Goal: Task Accomplishment & Management: Complete application form

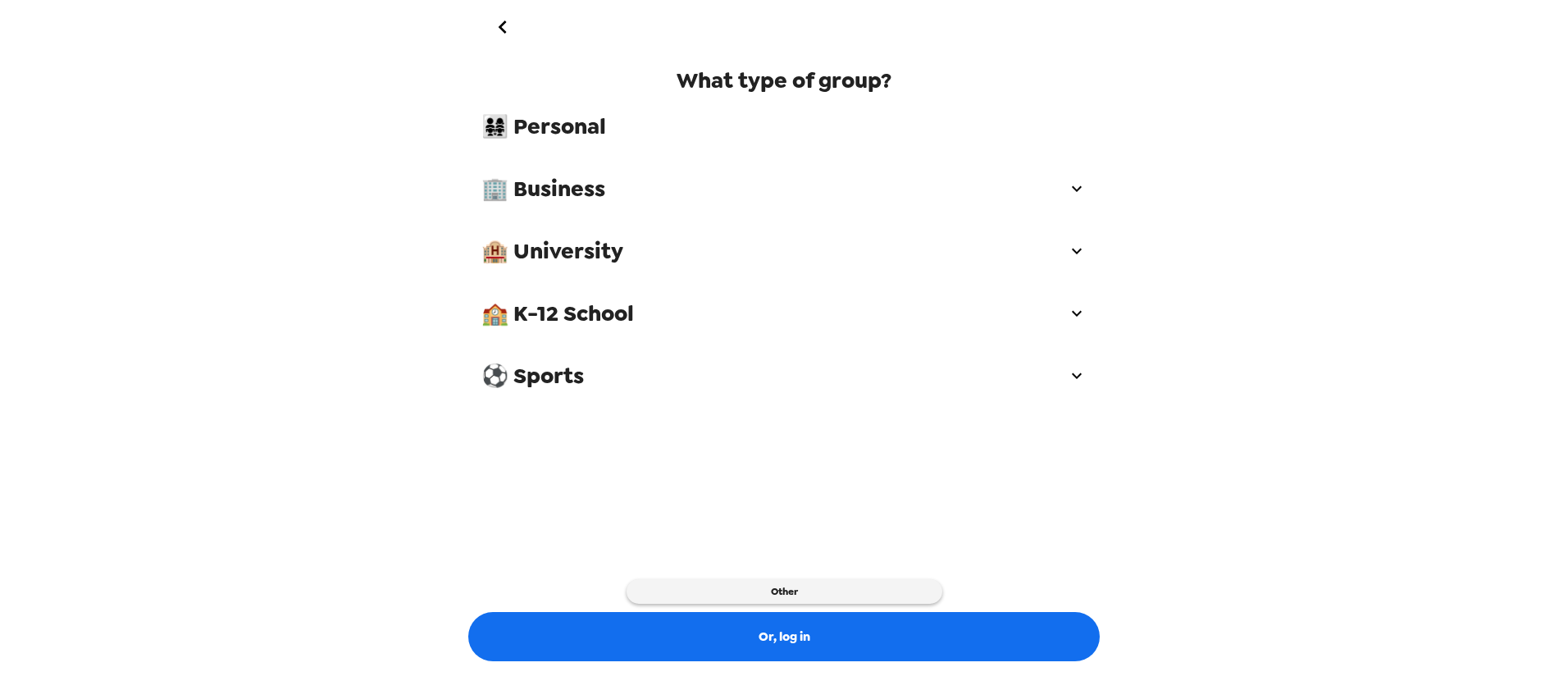
click at [576, 196] on span "🏢 Business" at bounding box center [773, 189] width 585 height 30
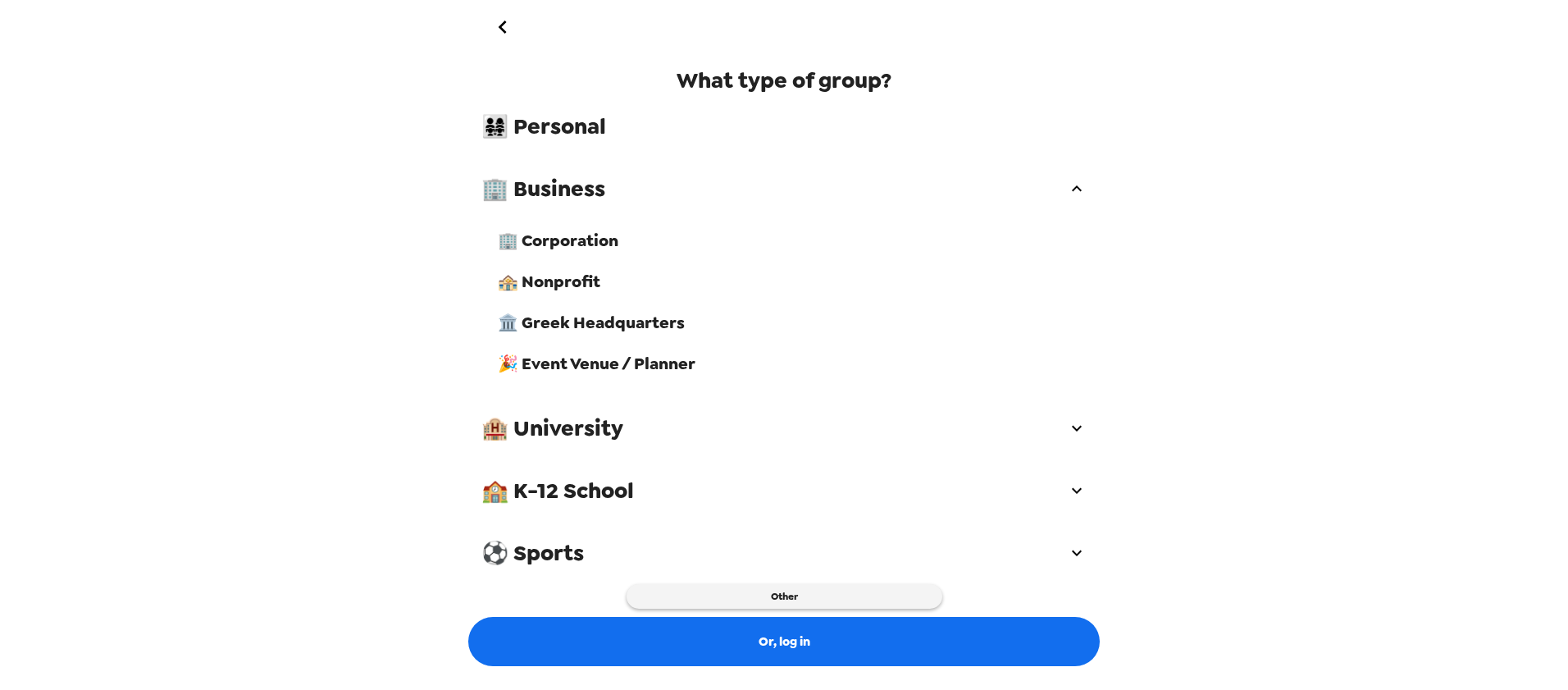
click at [596, 243] on span "🏢 Corporation" at bounding box center [792, 240] width 589 height 21
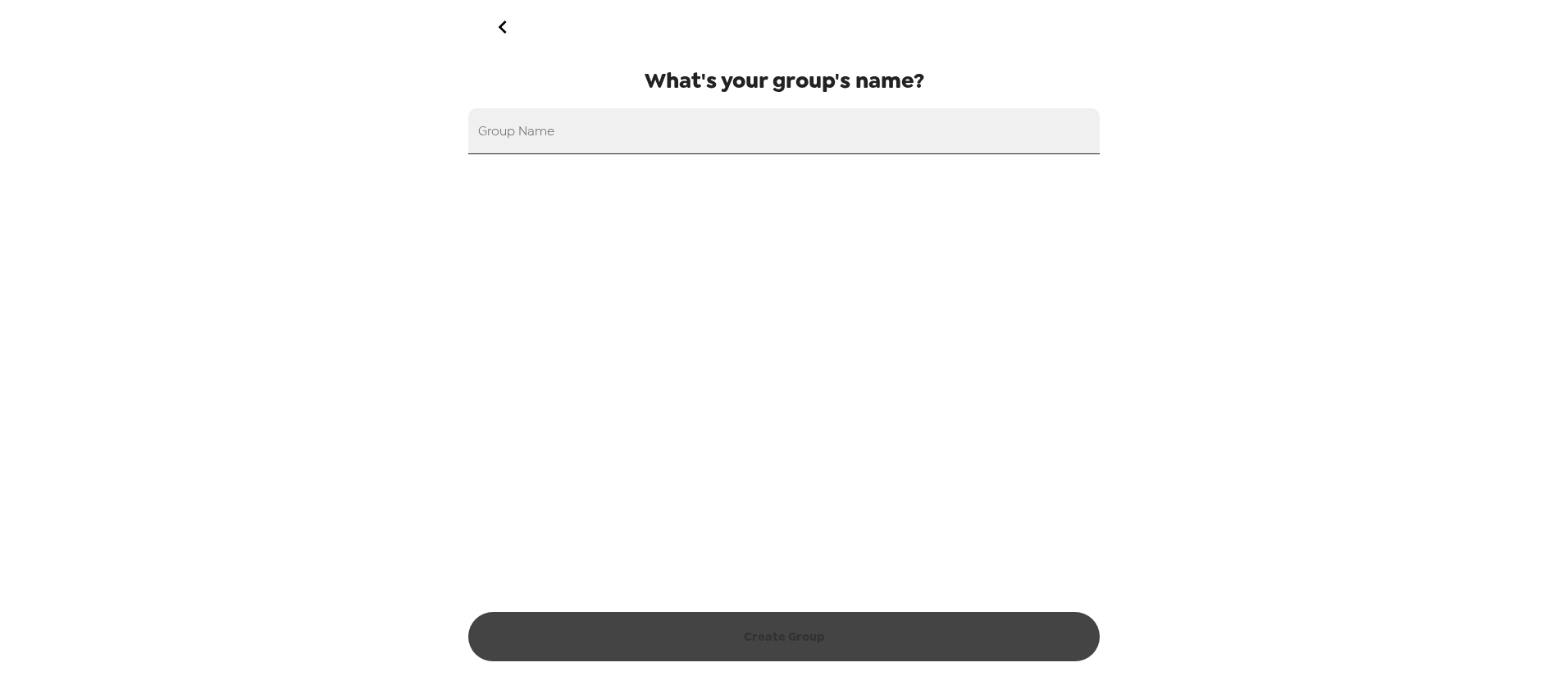
click at [631, 139] on input "Group Name" at bounding box center [784, 130] width 632 height 46
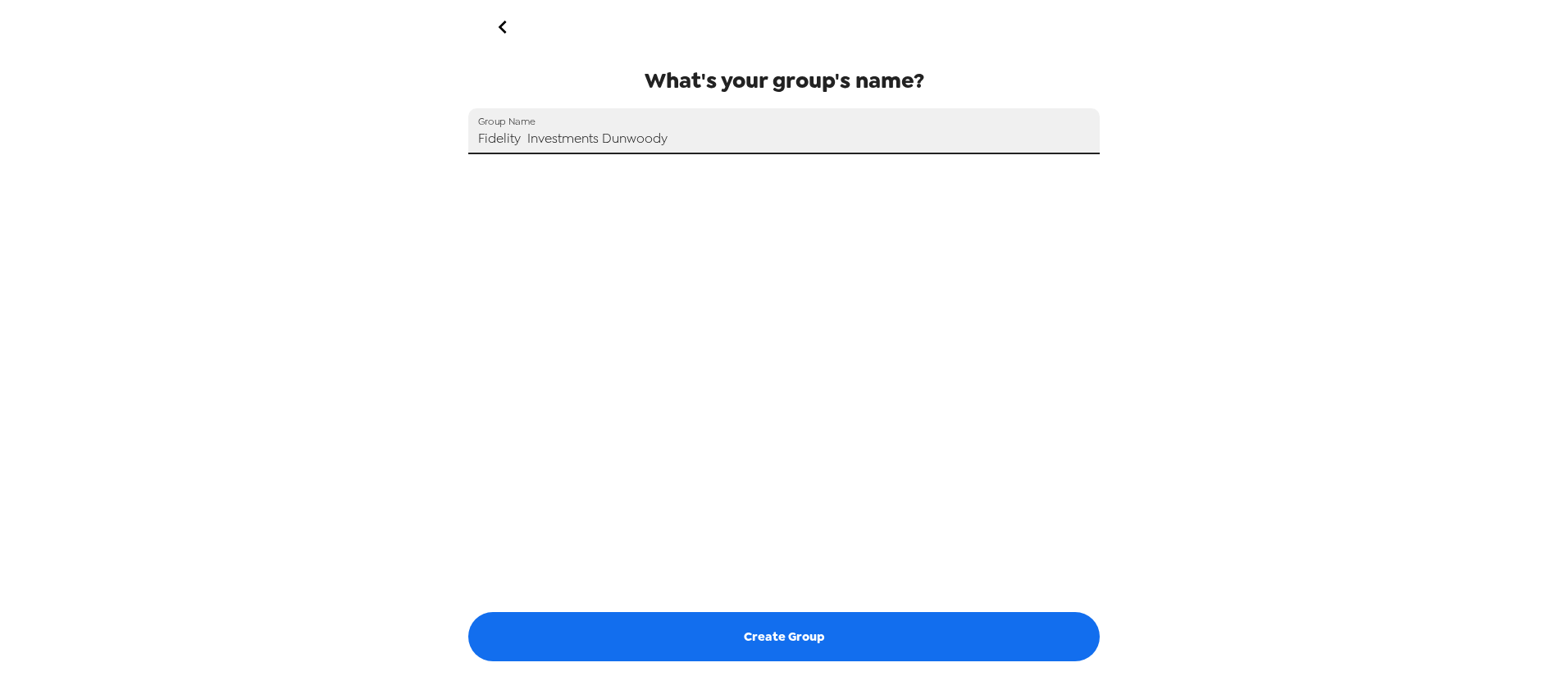
click at [523, 142] on input "Fidelity Investments Dunwoody" at bounding box center [784, 130] width 632 height 46
click at [600, 134] on input "Fidelity Investments Dunwoody" at bounding box center [784, 130] width 632 height 46
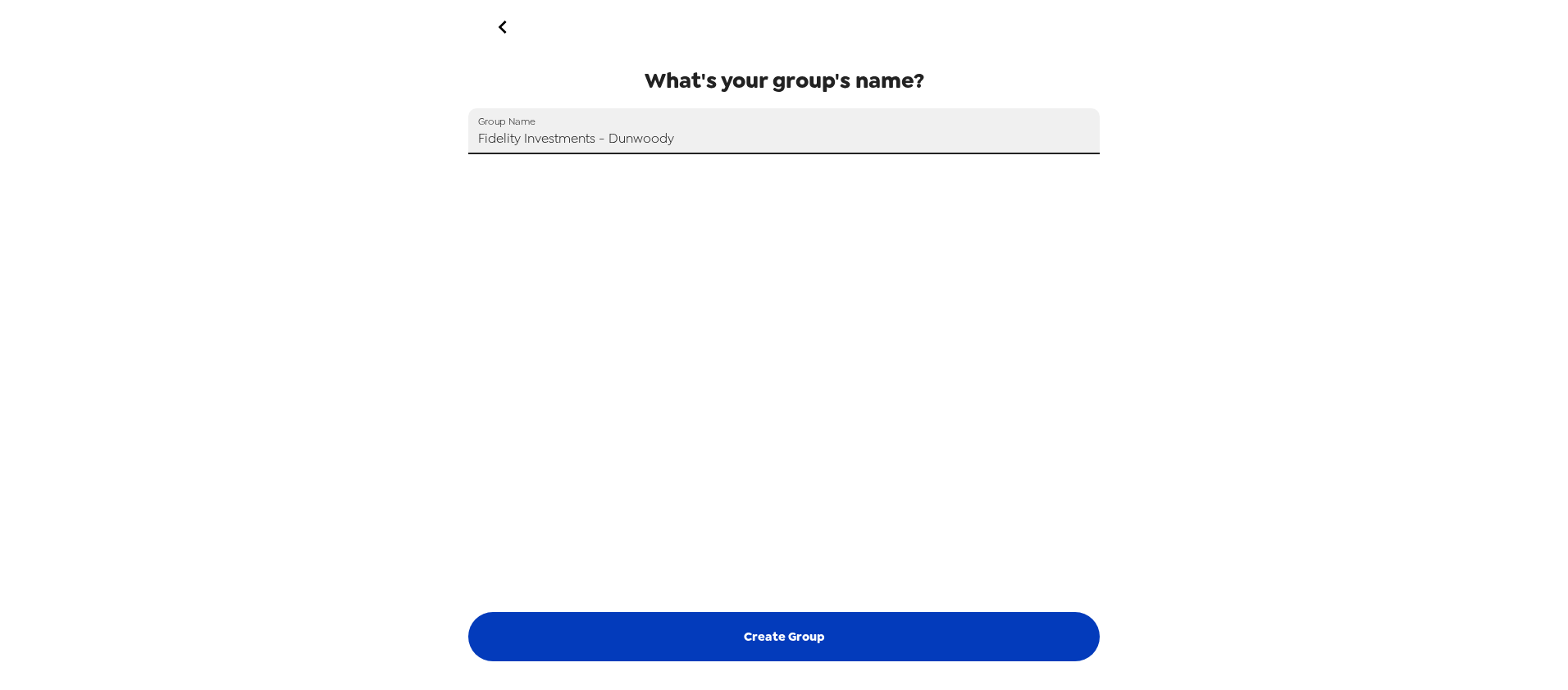
type input "Fidelity Investments - Dunwoody"
click at [821, 640] on button "Create Group" at bounding box center [784, 637] width 632 height 49
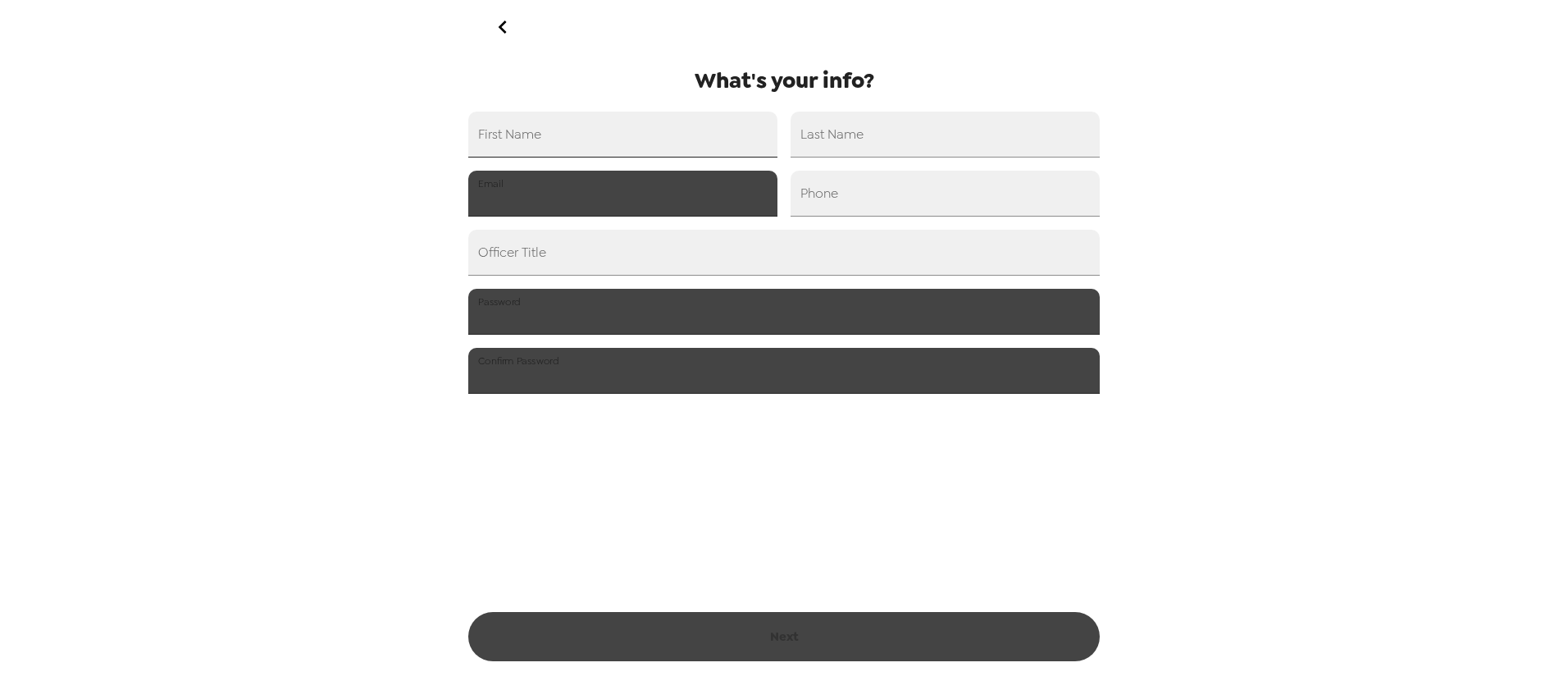
click at [613, 129] on input "First Name" at bounding box center [623, 134] width 309 height 46
type input "[PERSON_NAME]"
